Goal: Information Seeking & Learning: Learn about a topic

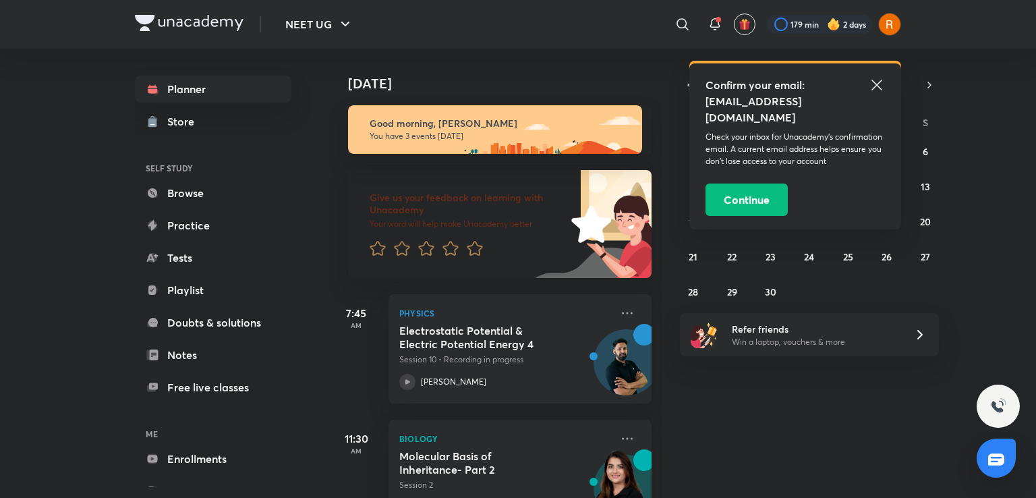
click at [872, 86] on icon at bounding box center [876, 85] width 16 height 16
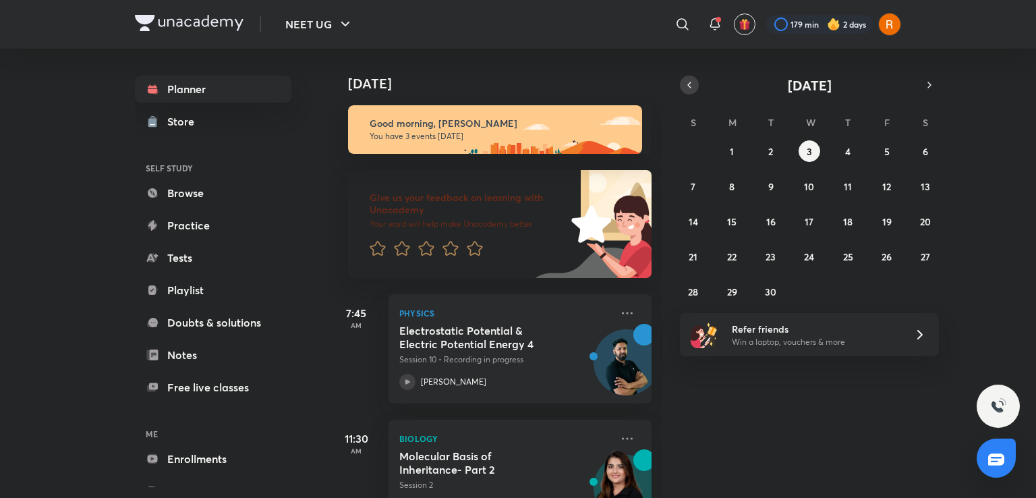
click at [690, 77] on button "button" at bounding box center [689, 85] width 19 height 19
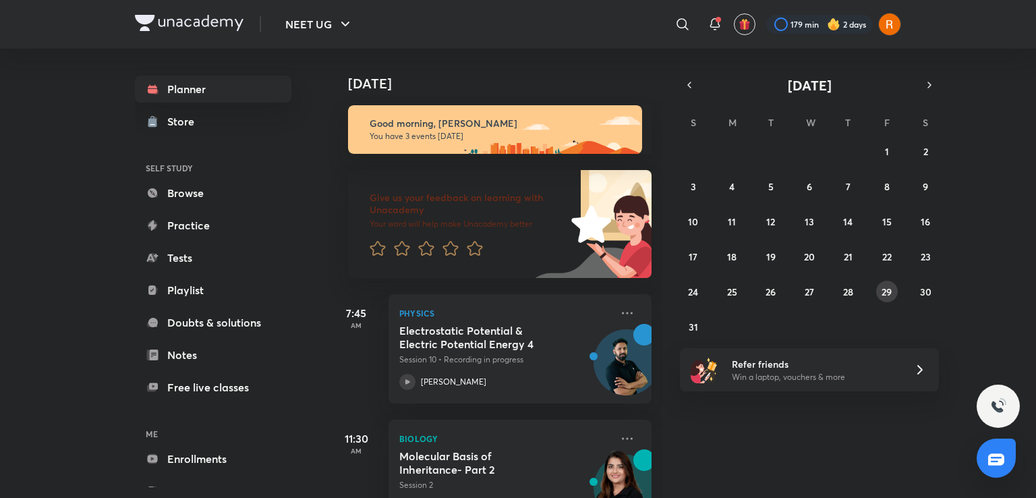
click at [887, 293] on abbr "29" at bounding box center [886, 291] width 10 height 13
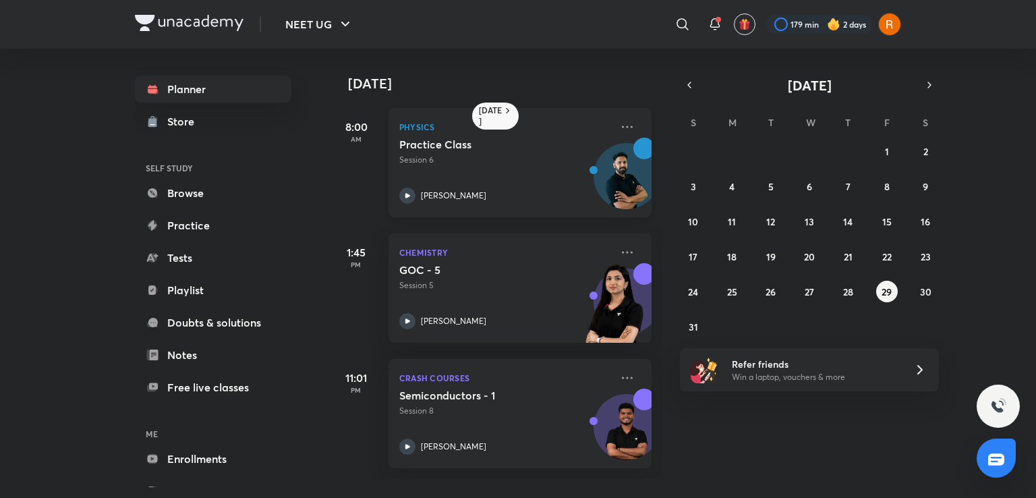
click at [407, 196] on icon at bounding box center [407, 195] width 5 height 5
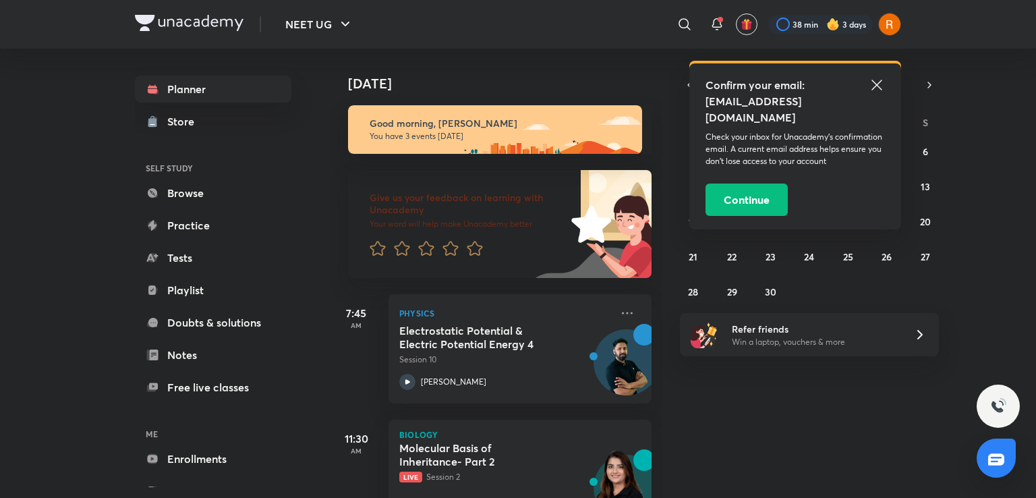
click at [876, 88] on icon at bounding box center [876, 85] width 16 height 16
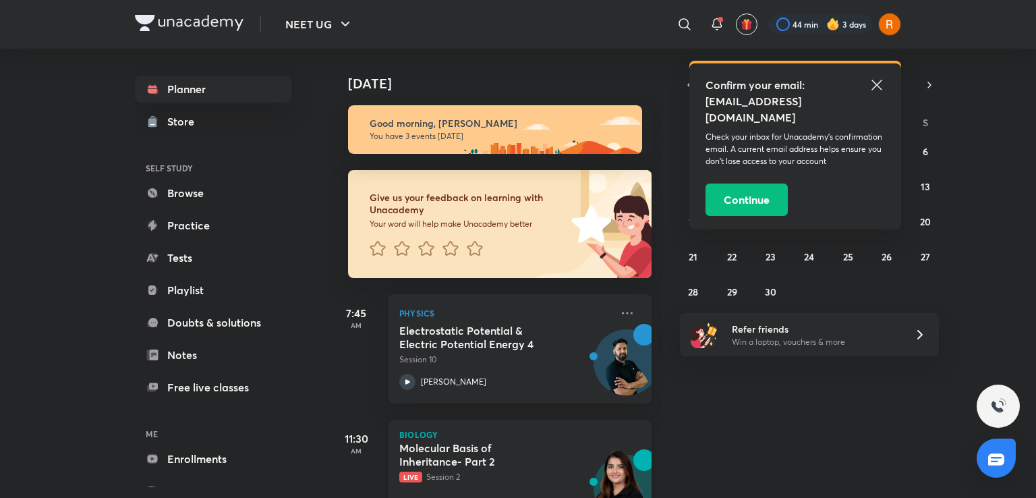
click at [507, 469] on div "Molecular Basis of Inheritance- Part 2 Live Session 2" at bounding box center [505, 462] width 212 height 42
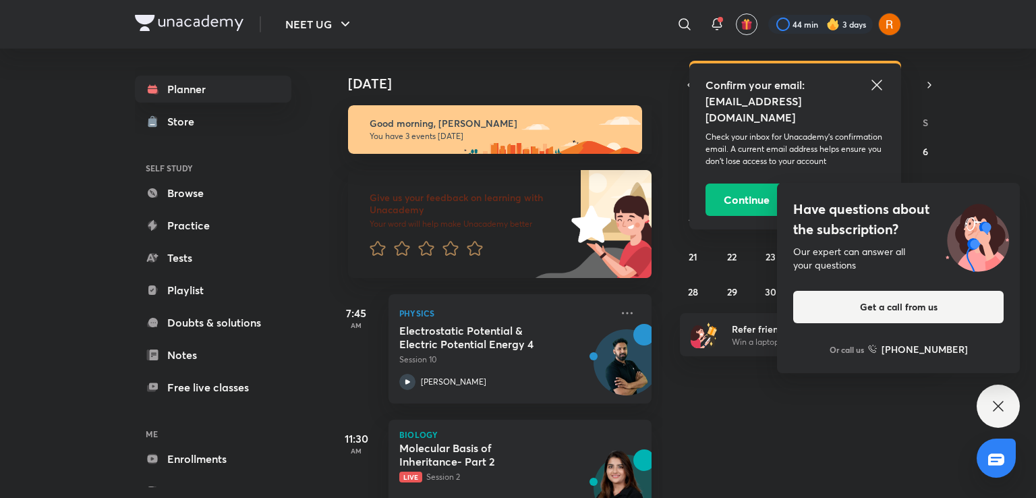
click at [877, 89] on icon at bounding box center [876, 85] width 16 height 16
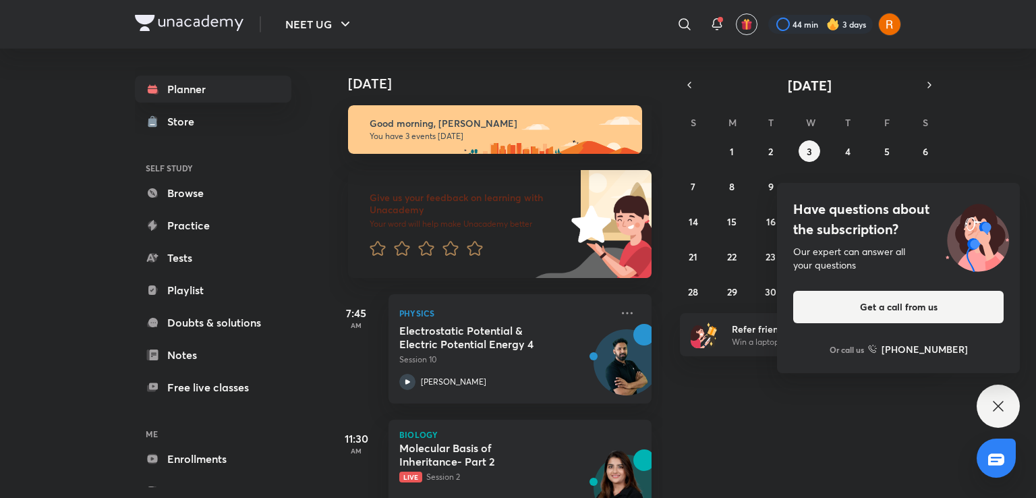
click at [1010, 407] on div "Have questions about the subscription? Our expert can answer all your questions…" at bounding box center [997, 405] width 43 height 43
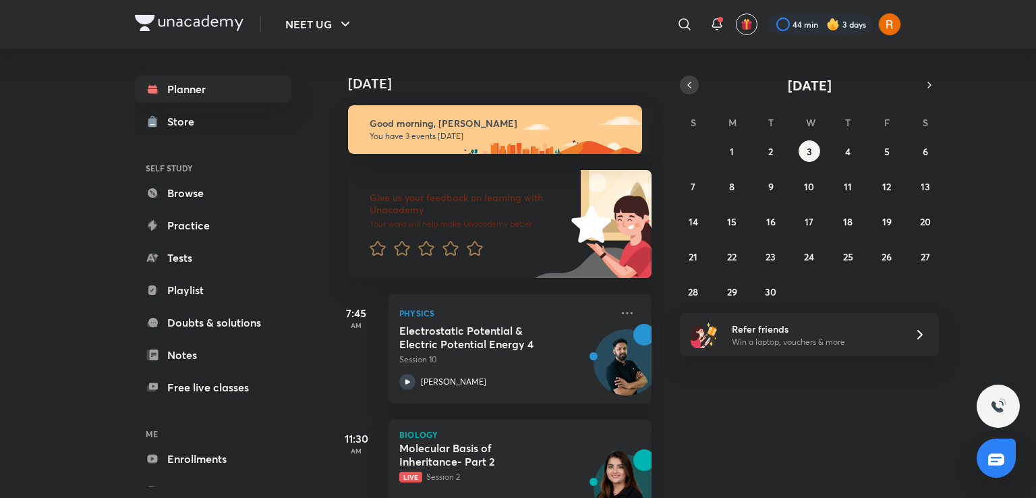
click at [692, 86] on icon "button" at bounding box center [689, 85] width 11 height 12
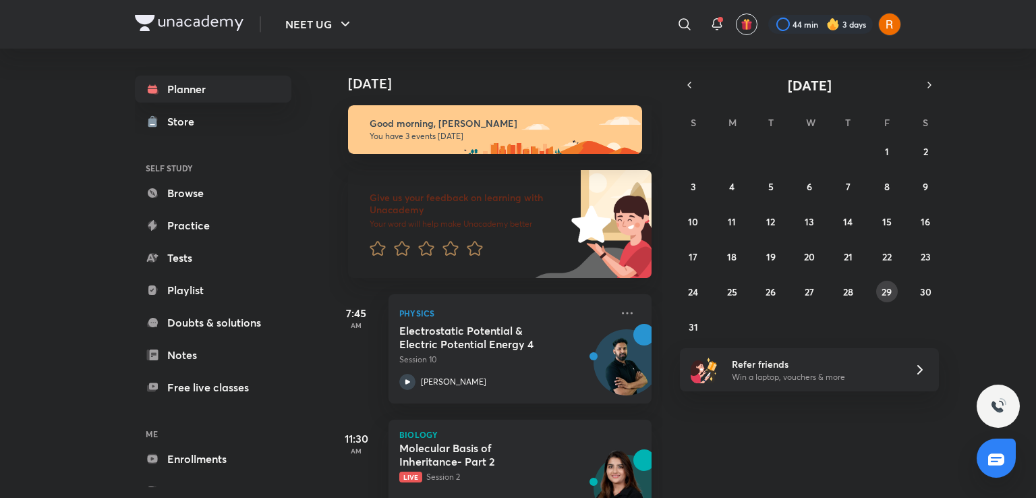
click at [891, 291] on abbr "29" at bounding box center [886, 291] width 10 height 13
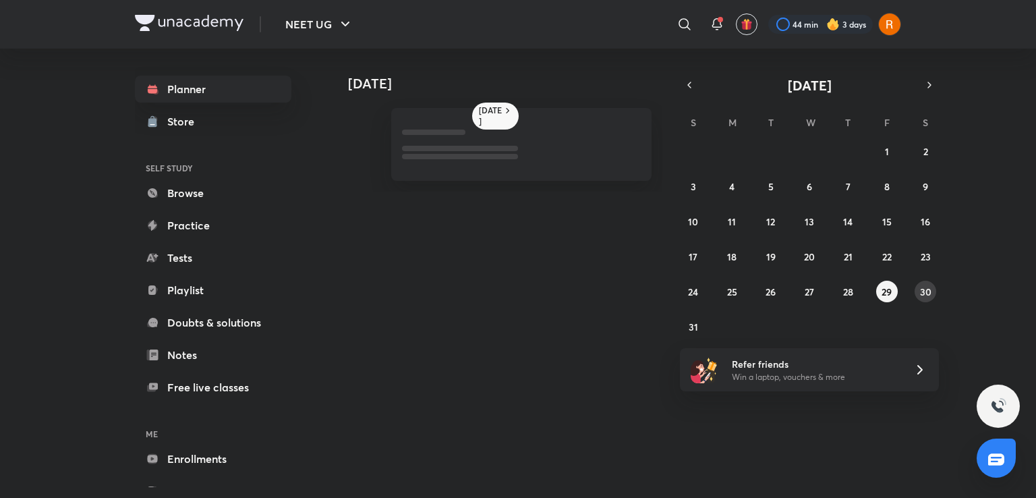
click at [930, 287] on button "30" at bounding box center [925, 291] width 22 height 22
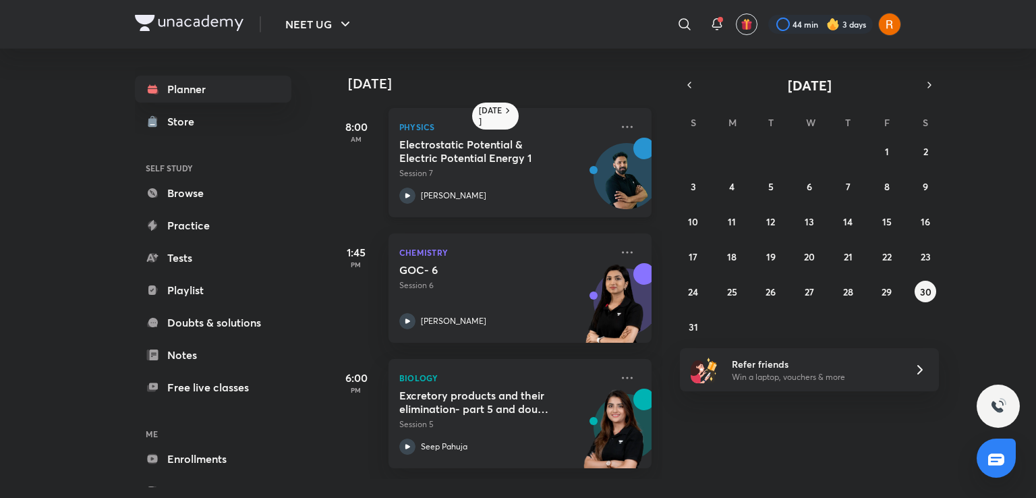
click at [409, 192] on icon at bounding box center [407, 195] width 16 height 16
